Goal: Communication & Community: Share content

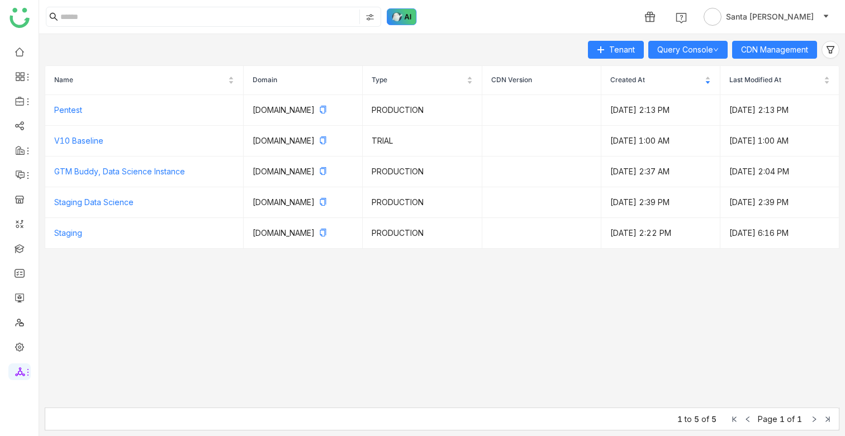
click at [408, 12] on img at bounding box center [402, 16] width 30 height 17
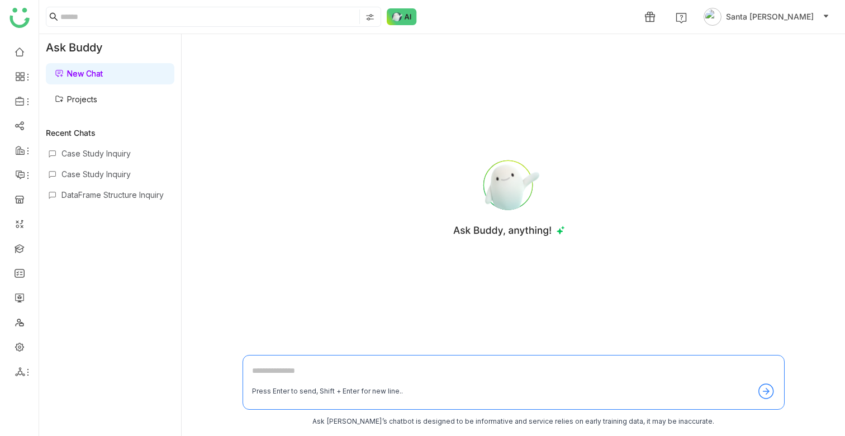
click at [84, 96] on link "Projects" at bounding box center [76, 98] width 42 height 9
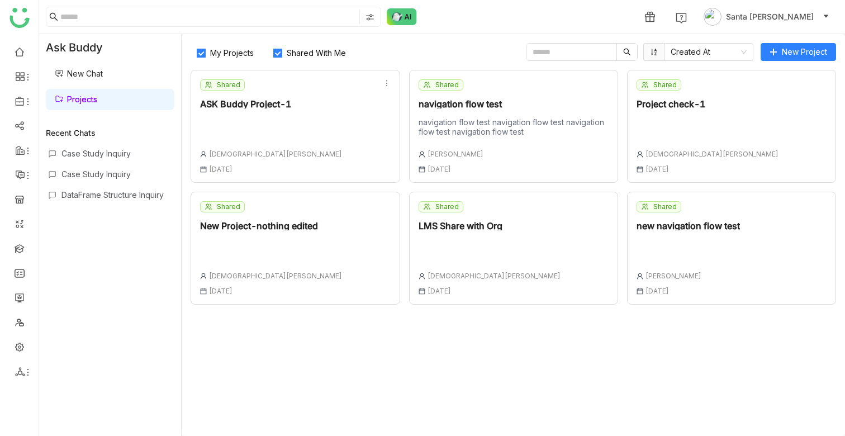
click at [336, 133] on div "Shared ASK Buddy Project-1 [DEMOGRAPHIC_DATA][PERSON_NAME] [DATE]" at bounding box center [295, 126] width 209 height 113
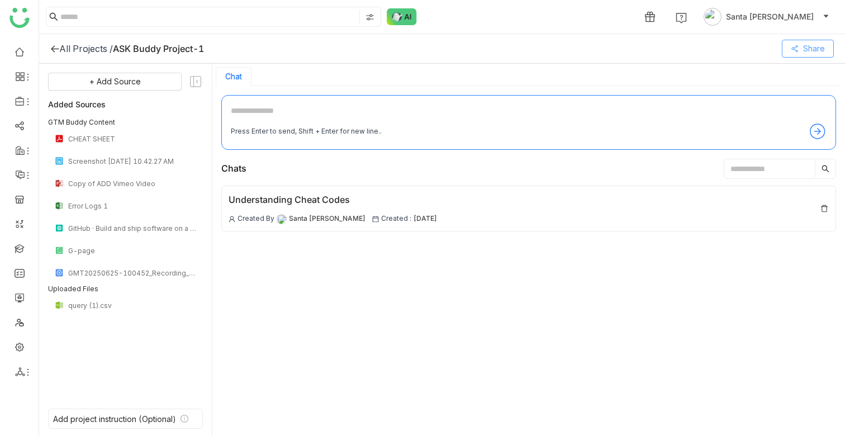
click at [817, 52] on span "Share" at bounding box center [814, 48] width 22 height 12
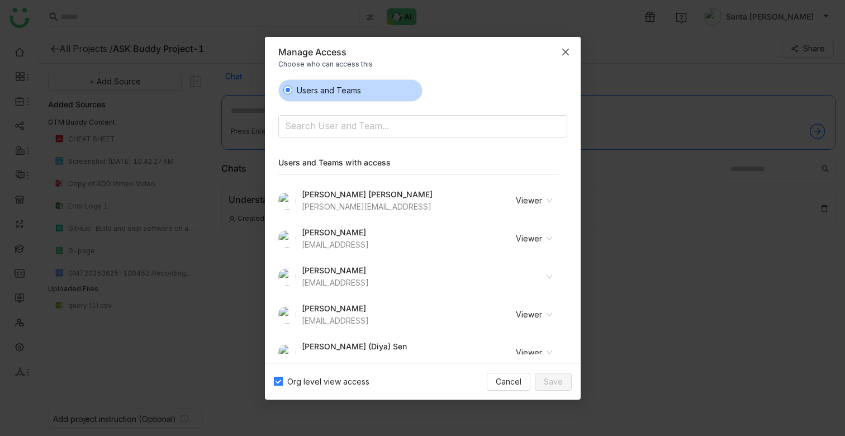
click at [563, 53] on icon "Close" at bounding box center [565, 51] width 7 height 7
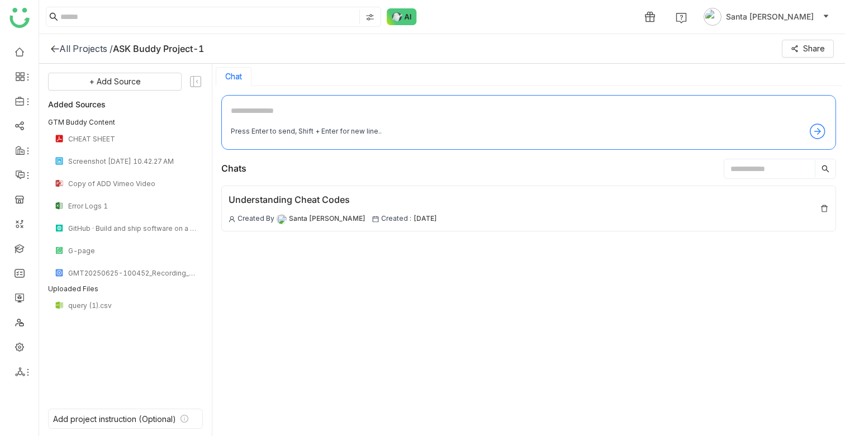
click at [53, 48] on icon at bounding box center [54, 48] width 9 height 9
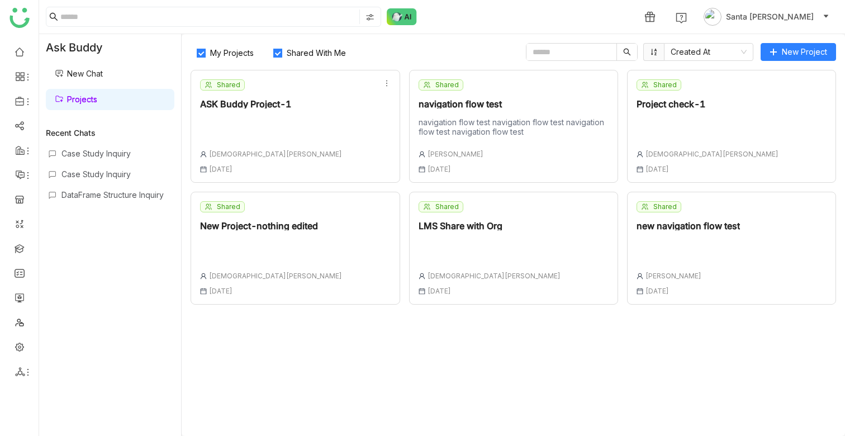
click at [686, 129] on div at bounding box center [707, 125] width 142 height 16
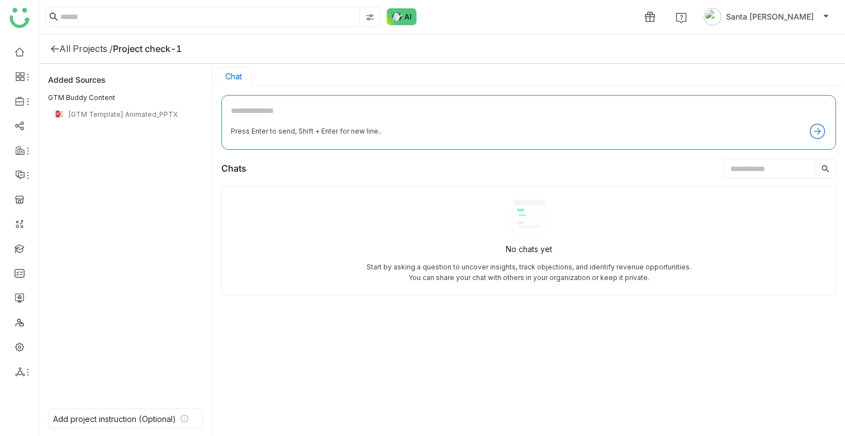
click at [55, 47] on icon at bounding box center [54, 48] width 9 height 9
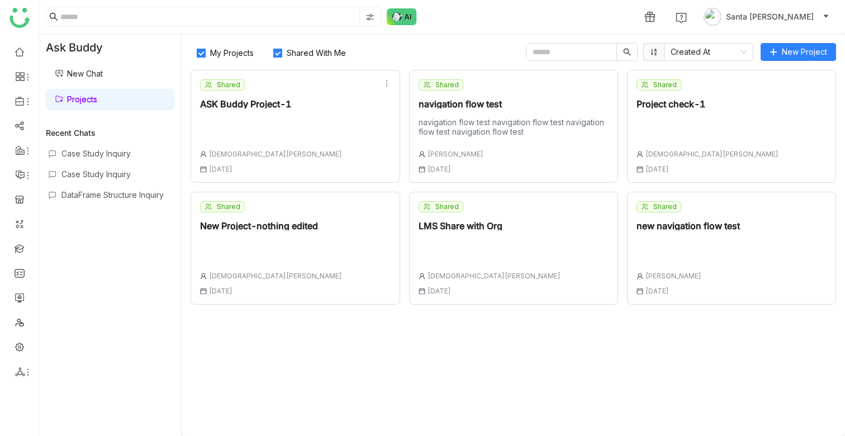
click at [687, 239] on div at bounding box center [687, 247] width 103 height 16
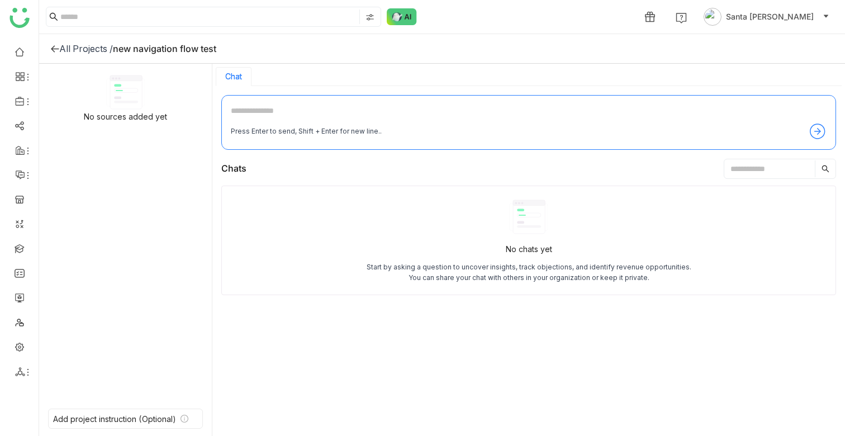
click at [54, 49] on icon at bounding box center [54, 48] width 9 height 9
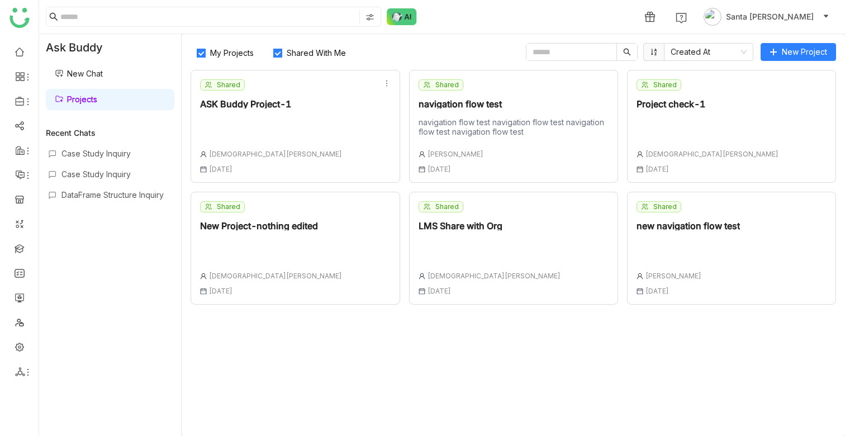
click at [483, 229] on div "LMS Share with Org" at bounding box center [490, 225] width 142 height 9
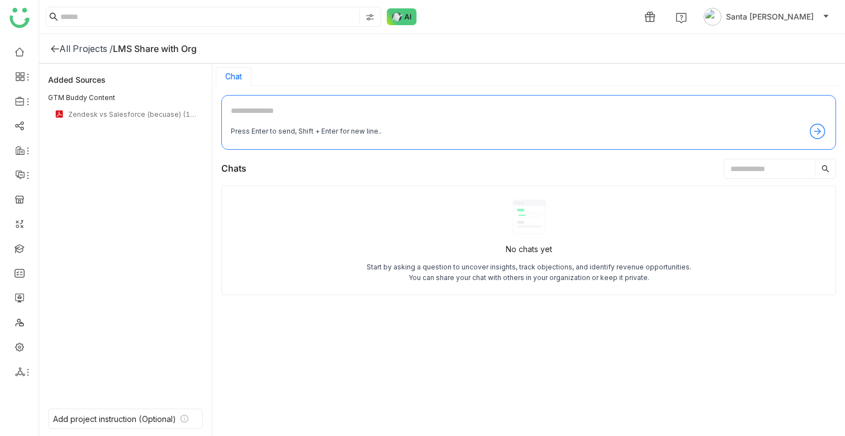
click at [51, 46] on icon at bounding box center [54, 48] width 9 height 9
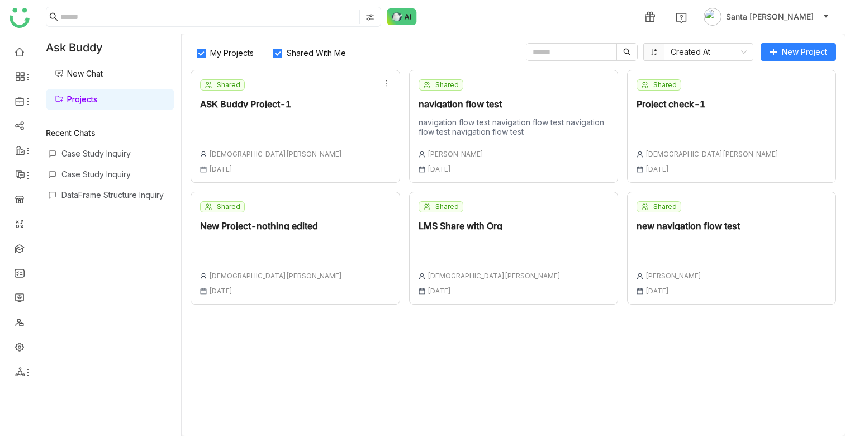
click at [304, 156] on div "Shared ASK Buddy Project-1 [DEMOGRAPHIC_DATA][PERSON_NAME] [DATE]" at bounding box center [295, 126] width 209 height 113
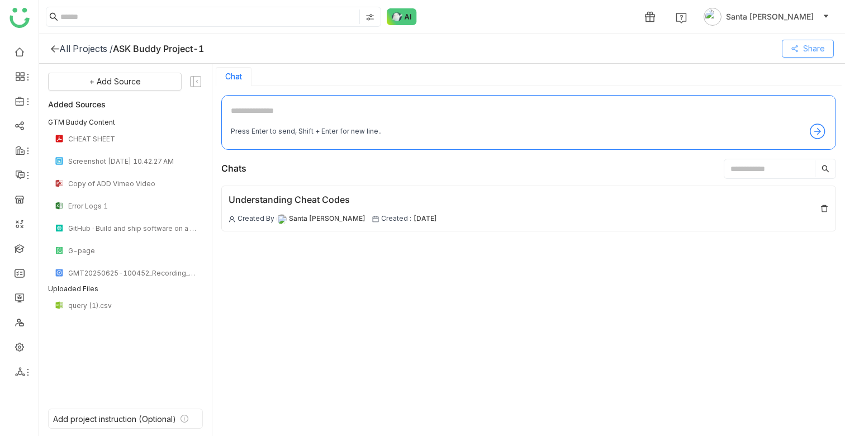
click at [810, 47] on span "Share" at bounding box center [814, 48] width 22 height 12
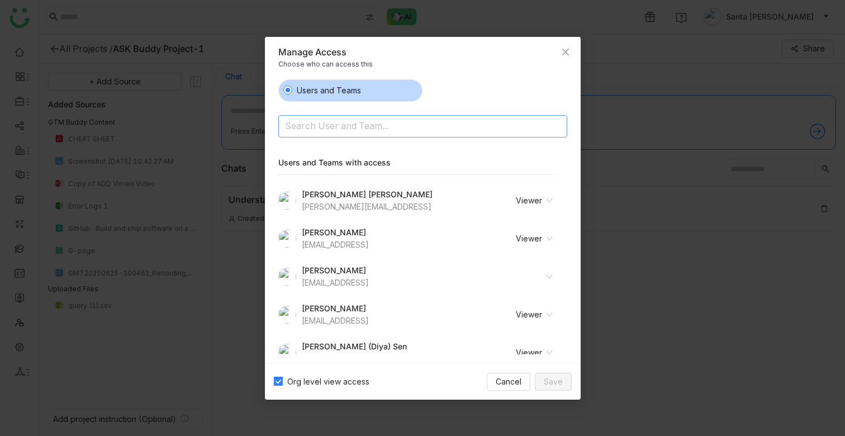
click at [343, 123] on input at bounding box center [394, 127] width 218 height 18
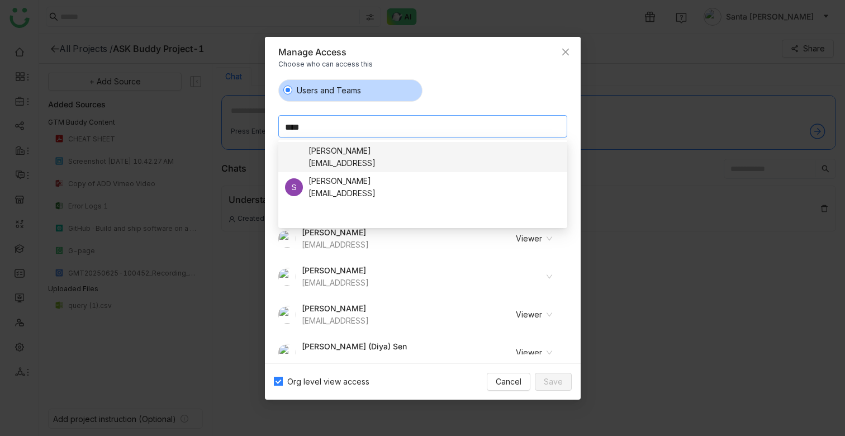
type input "****"
click at [373, 159] on div "[EMAIL_ADDRESS]" at bounding box center [341, 163] width 67 height 12
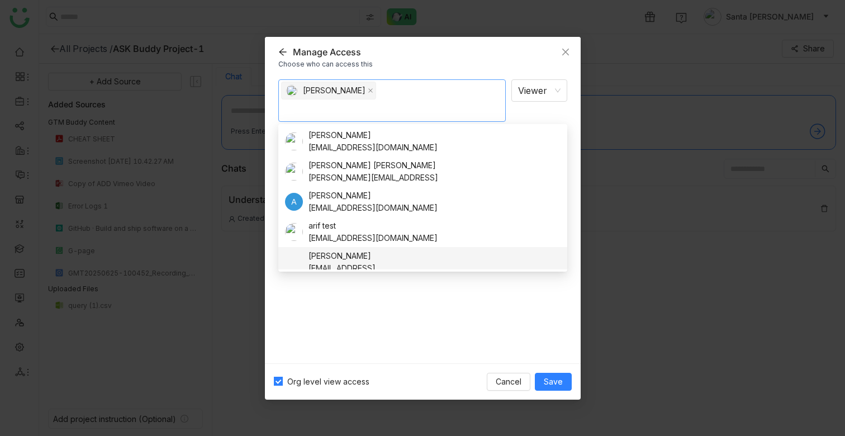
click at [399, 340] on div "[PERSON_NAME] Viewer Notify people" at bounding box center [422, 216] width 289 height 275
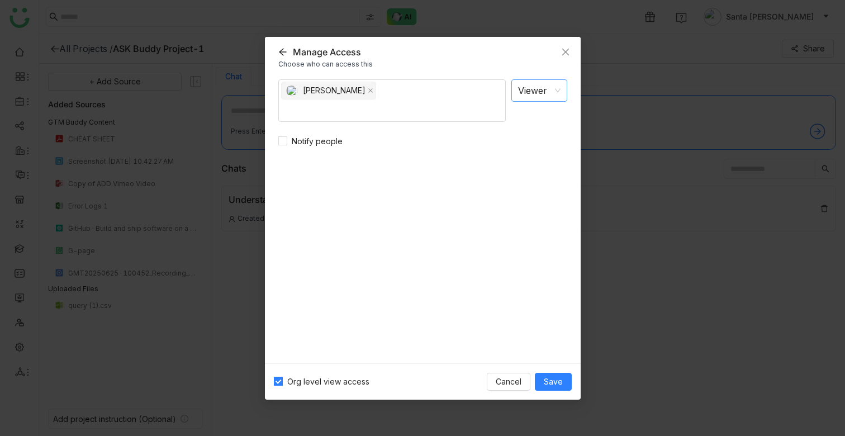
click at [551, 88] on nz-select-item "Viewer" at bounding box center [539, 90] width 42 height 21
click at [564, 52] on icon "Close" at bounding box center [565, 51] width 7 height 7
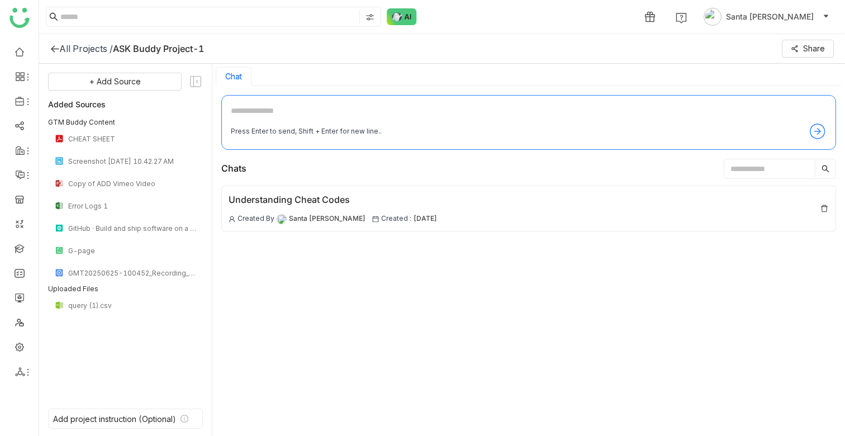
click at [51, 50] on icon at bounding box center [54, 48] width 9 height 9
